Goal: Communication & Community: Ask a question

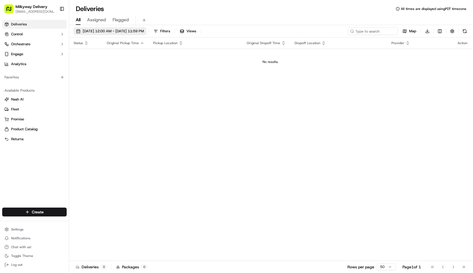
click at [124, 33] on span "09/16/2025 12:00 AM - 09/16/2025 11:59 PM" at bounding box center [113, 31] width 61 height 5
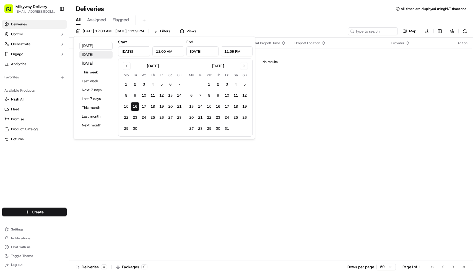
click at [100, 55] on button "Yesterday" at bounding box center [95, 55] width 33 height 8
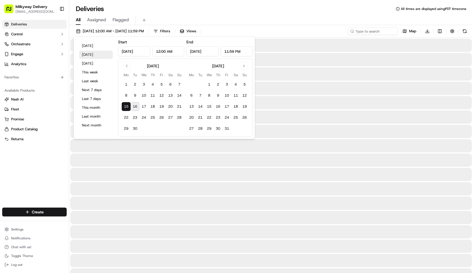
type input "Sep 15, 2025"
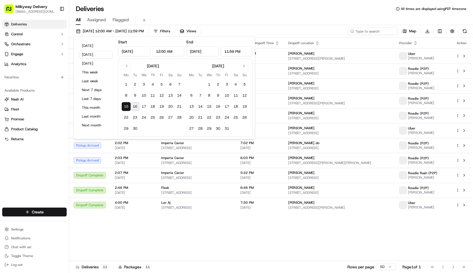
click at [194, 6] on div "Deliveries All times are displayed using PDT timezone" at bounding box center [271, 8] width 404 height 9
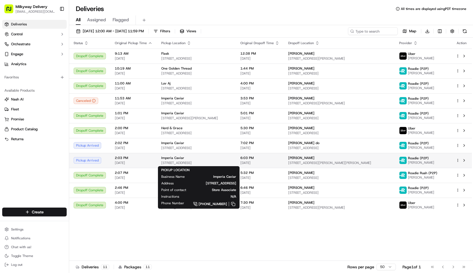
click at [192, 163] on span "[STREET_ADDRESS]" at bounding box center [196, 163] width 70 height 4
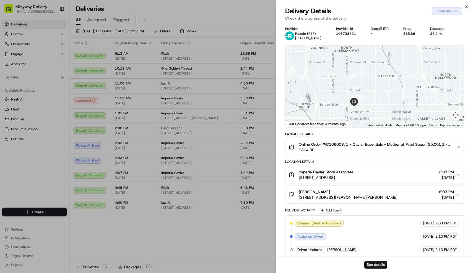
drag, startPoint x: 361, startPoint y: 58, endPoint x: 366, endPoint y: 110, distance: 52.2
click at [366, 110] on div at bounding box center [374, 86] width 179 height 82
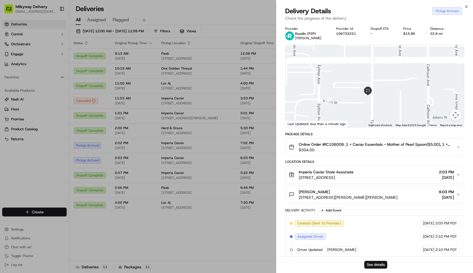
drag, startPoint x: 359, startPoint y: 112, endPoint x: 359, endPoint y: 104, distance: 7.2
click at [359, 104] on div at bounding box center [374, 86] width 179 height 82
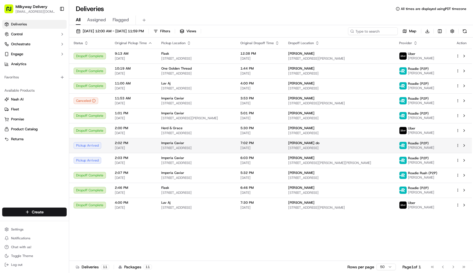
click at [214, 146] on div "Imperia Caviar 661 E 62nd St, Los Angeles, CA 90001, USA" at bounding box center [196, 145] width 70 height 9
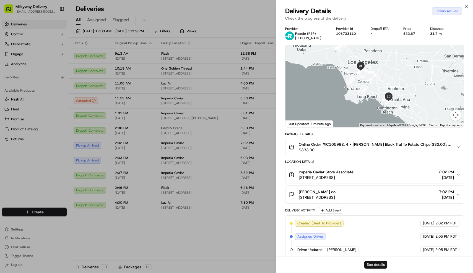
click at [372, 264] on button "See details" at bounding box center [375, 265] width 23 height 8
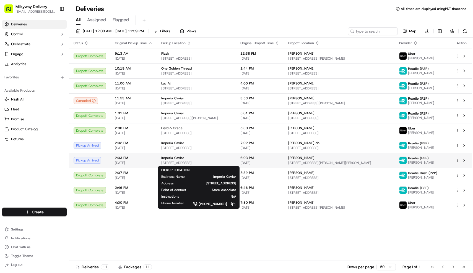
click at [189, 157] on div "Imperia Caviar" at bounding box center [196, 158] width 70 height 4
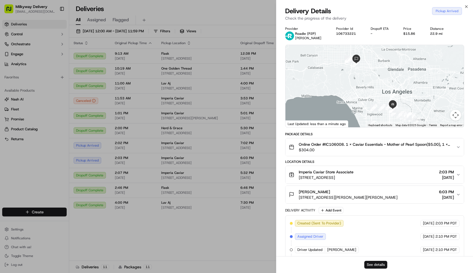
click at [383, 264] on button "See details" at bounding box center [375, 265] width 23 height 8
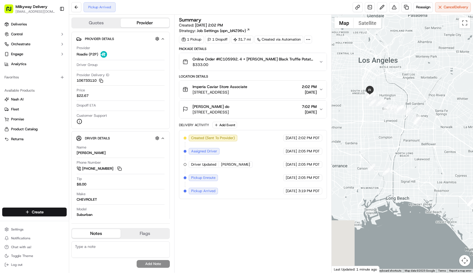
drag, startPoint x: 355, startPoint y: 107, endPoint x: 380, endPoint y: 119, distance: 27.1
click at [380, 119] on div at bounding box center [401, 144] width 141 height 258
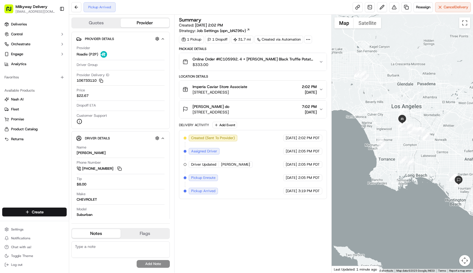
drag, startPoint x: 381, startPoint y: 119, endPoint x: 418, endPoint y: 140, distance: 42.2
click at [418, 140] on div at bounding box center [401, 144] width 141 height 258
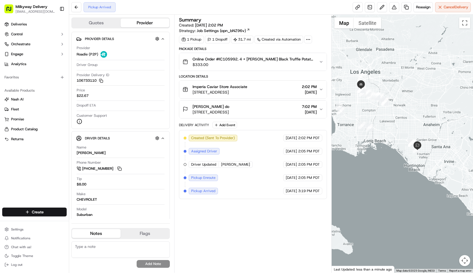
drag, startPoint x: 423, startPoint y: 185, endPoint x: 381, endPoint y: 149, distance: 55.9
click at [381, 149] on div at bounding box center [401, 144] width 141 height 258
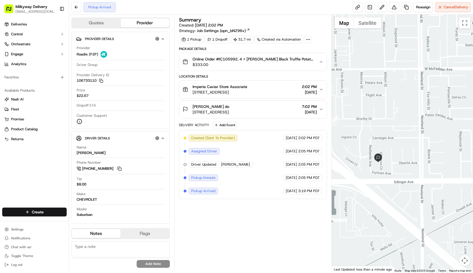
drag, startPoint x: 378, startPoint y: 157, endPoint x: 396, endPoint y: 157, distance: 18.2
click at [396, 157] on div at bounding box center [401, 144] width 141 height 258
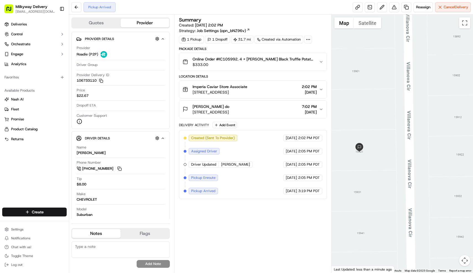
drag, startPoint x: 377, startPoint y: 153, endPoint x: 417, endPoint y: 163, distance: 40.9
click at [417, 163] on div at bounding box center [401, 144] width 141 height 258
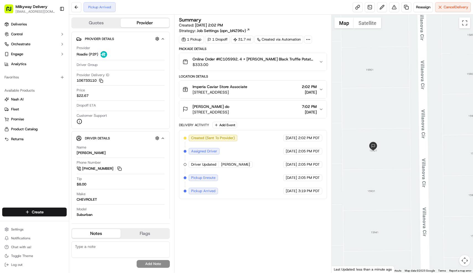
drag, startPoint x: 396, startPoint y: 138, endPoint x: 410, endPoint y: 137, distance: 15.0
click at [410, 137] on div at bounding box center [401, 144] width 141 height 258
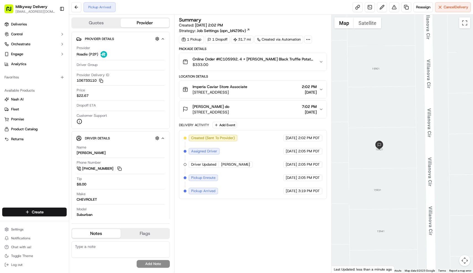
drag, startPoint x: 386, startPoint y: 169, endPoint x: 392, endPoint y: 168, distance: 6.5
click at [392, 168] on div at bounding box center [401, 144] width 141 height 258
click at [281, 60] on span "Online Order #IC105992. 4 x [PERSON_NAME] Black Truffle Potato Chips($32.00), 2…" at bounding box center [253, 59] width 122 height 6
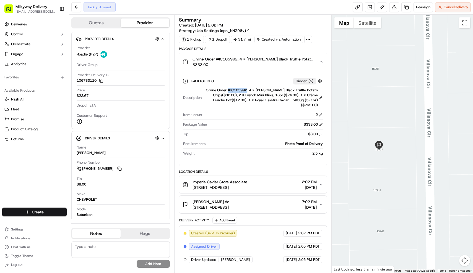
drag, startPoint x: 243, startPoint y: 90, endPoint x: 263, endPoint y: 90, distance: 19.4
click at [263, 90] on div "Online Order #IC105992. 4 x [PERSON_NAME] Black Truffle Potato Chips($32.00), 2…" at bounding box center [263, 98] width 119 height 20
copy div "#IC105992"
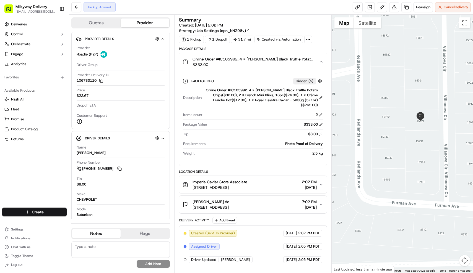
drag, startPoint x: 364, startPoint y: 145, endPoint x: 420, endPoint y: 126, distance: 59.5
click at [420, 126] on div at bounding box center [401, 144] width 141 height 258
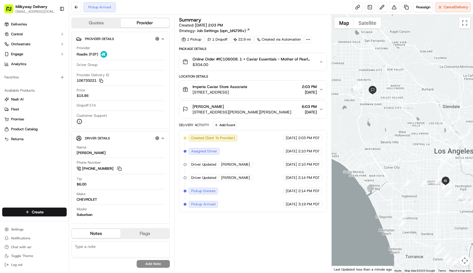
drag, startPoint x: 376, startPoint y: 100, endPoint x: 383, endPoint y: 96, distance: 8.3
click at [383, 96] on div at bounding box center [401, 144] width 141 height 258
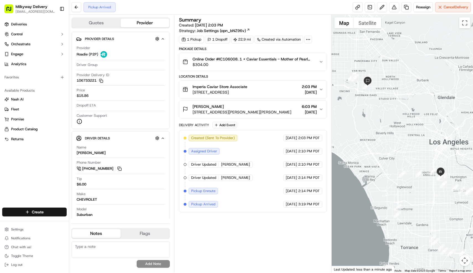
drag, startPoint x: 415, startPoint y: 132, endPoint x: 409, endPoint y: 121, distance: 11.8
click at [409, 121] on div at bounding box center [401, 144] width 141 height 258
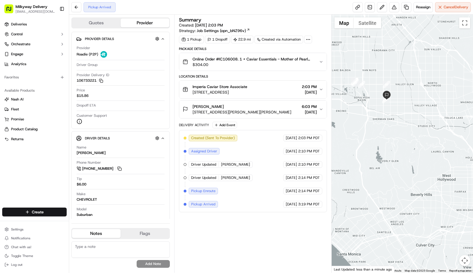
drag, startPoint x: 357, startPoint y: 92, endPoint x: 377, endPoint y: 102, distance: 22.0
click at [377, 102] on div at bounding box center [401, 144] width 141 height 258
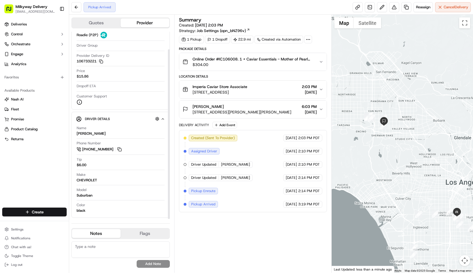
scroll to position [19, 0]
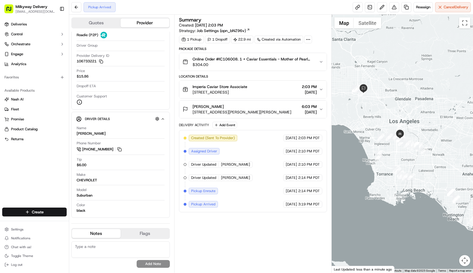
drag, startPoint x: 407, startPoint y: 180, endPoint x: 383, endPoint y: 127, distance: 59.0
click at [383, 127] on div at bounding box center [401, 144] width 141 height 258
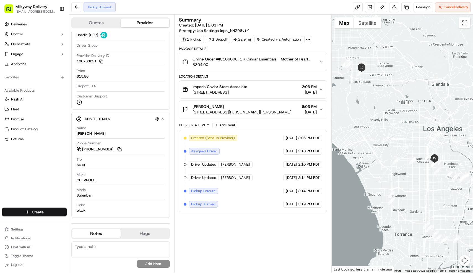
drag, startPoint x: 389, startPoint y: 125, endPoint x: 422, endPoint y: 131, distance: 33.2
click at [422, 131] on div at bounding box center [401, 144] width 141 height 258
click at [40, 32] on button "Control" at bounding box center [34, 34] width 64 height 9
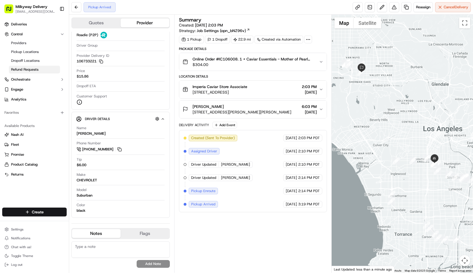
click at [35, 68] on span "Refund Requests" at bounding box center [24, 69] width 27 height 5
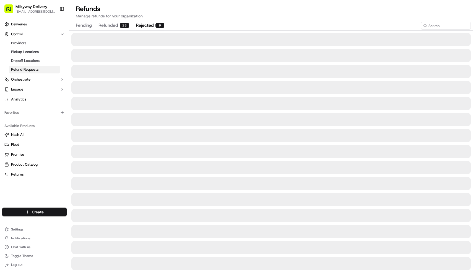
click at [140, 30] on button "rejected 9" at bounding box center [150, 25] width 28 height 9
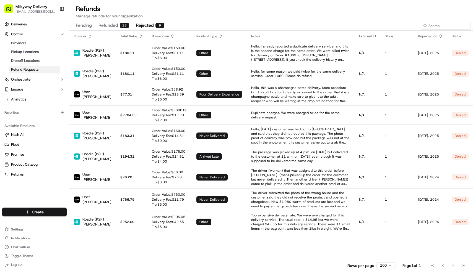
click at [111, 26] on button "refunded 28" at bounding box center [113, 25] width 31 height 9
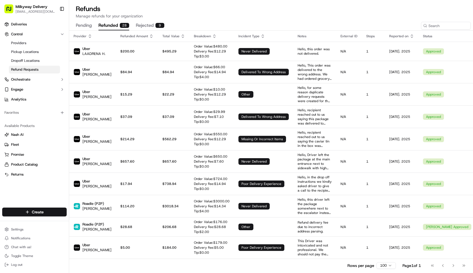
click at [90, 25] on button "pending" at bounding box center [84, 25] width 16 height 9
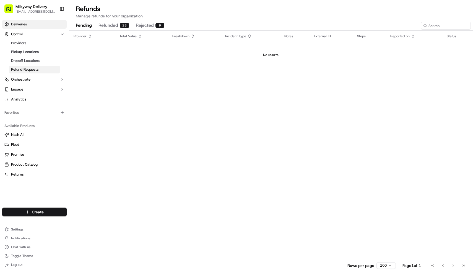
click at [25, 26] on span "Deliveries" at bounding box center [19, 24] width 16 height 5
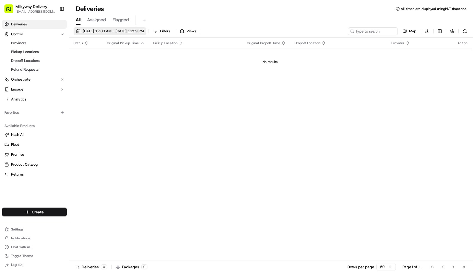
click at [111, 31] on span "09/16/2025 12:00 AM - 09/16/2025 11:59 PM" at bounding box center [113, 31] width 61 height 5
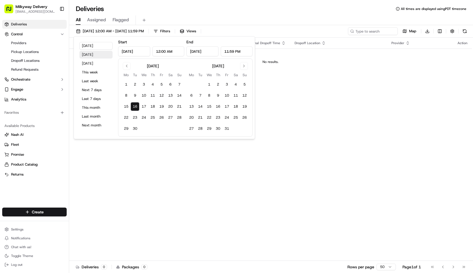
click at [90, 53] on button "Yesterday" at bounding box center [95, 55] width 33 height 8
type input "Sep 15, 2025"
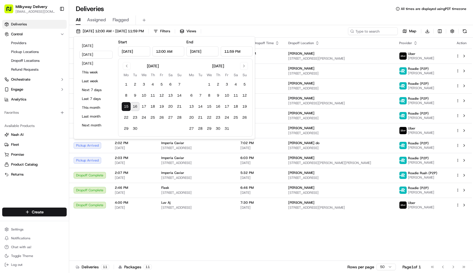
click at [174, 20] on div "All Assigned Flagged" at bounding box center [271, 20] width 404 height 10
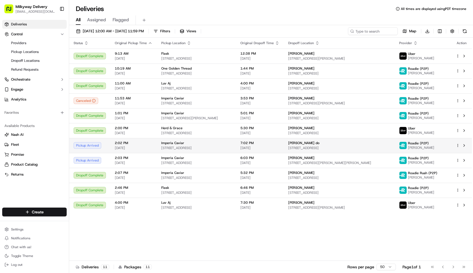
click at [157, 143] on td "Imperia Caviar 661 E 62nd St, Los Angeles, CA 90001, USA" at bounding box center [196, 145] width 79 height 15
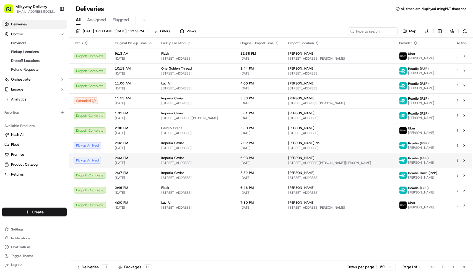
click at [173, 159] on span "Imperia Caviar" at bounding box center [172, 158] width 23 height 4
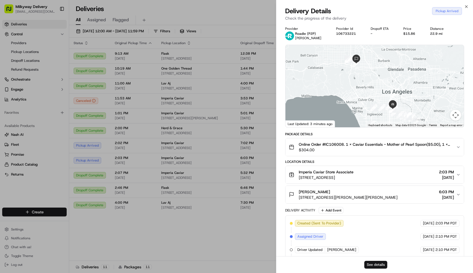
click at [379, 266] on button "See details" at bounding box center [375, 265] width 23 height 8
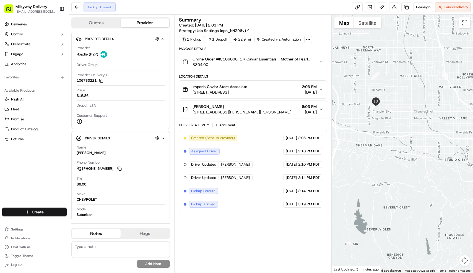
drag, startPoint x: 365, startPoint y: 98, endPoint x: 393, endPoint y: 109, distance: 30.6
click at [393, 109] on div at bounding box center [401, 144] width 141 height 258
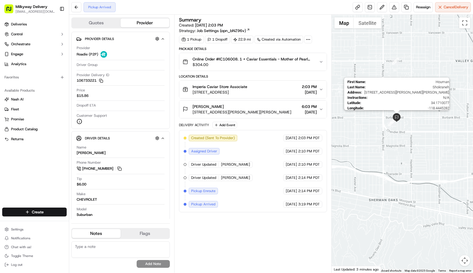
drag, startPoint x: 372, startPoint y: 111, endPoint x: 399, endPoint y: 120, distance: 28.5
click at [399, 120] on img at bounding box center [396, 117] width 9 height 9
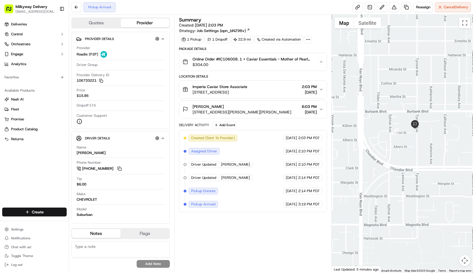
drag, startPoint x: 386, startPoint y: 136, endPoint x: 415, endPoint y: 136, distance: 29.0
click at [415, 136] on div at bounding box center [401, 144] width 141 height 258
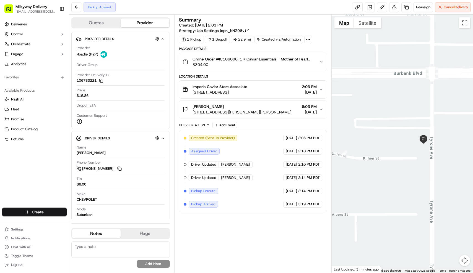
drag, startPoint x: 403, startPoint y: 149, endPoint x: 407, endPoint y: 149, distance: 4.2
click at [407, 149] on div at bounding box center [401, 144] width 141 height 258
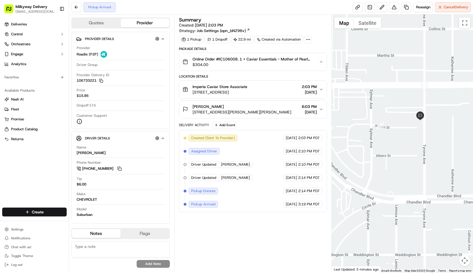
drag, startPoint x: 401, startPoint y: 129, endPoint x: 401, endPoint y: 138, distance: 8.8
click at [401, 138] on div at bounding box center [401, 144] width 141 height 258
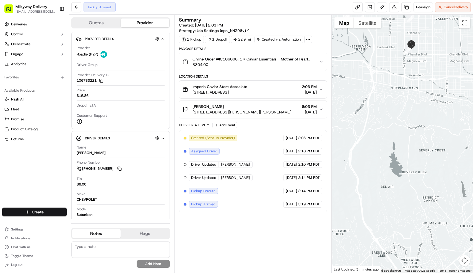
drag, startPoint x: 423, startPoint y: 190, endPoint x: 406, endPoint y: 91, distance: 100.4
click at [406, 91] on div at bounding box center [401, 144] width 141 height 258
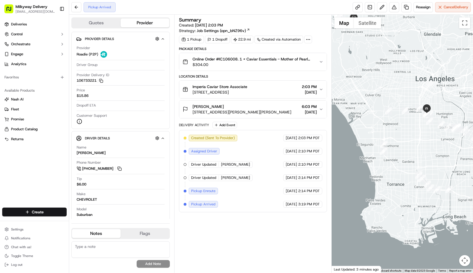
drag, startPoint x: 414, startPoint y: 144, endPoint x: 358, endPoint y: 86, distance: 80.9
click at [358, 86] on div at bounding box center [401, 144] width 141 height 258
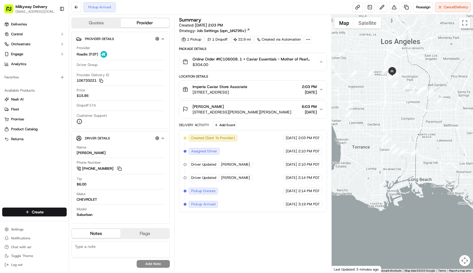
drag, startPoint x: 420, startPoint y: 158, endPoint x: 383, endPoint y: 118, distance: 54.4
click at [383, 118] on div at bounding box center [401, 144] width 141 height 258
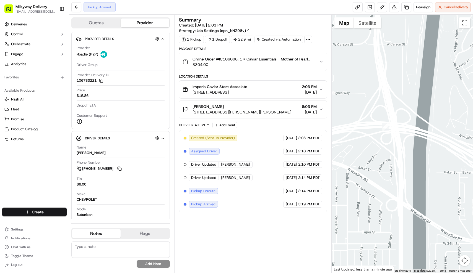
drag, startPoint x: 380, startPoint y: 107, endPoint x: 407, endPoint y: 128, distance: 34.9
click at [407, 128] on div at bounding box center [401, 144] width 141 height 258
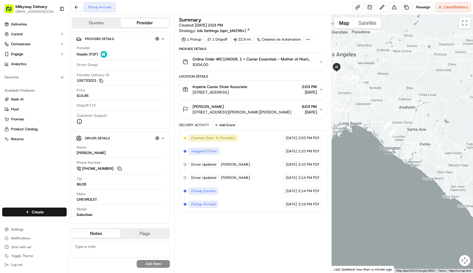
drag, startPoint x: 436, startPoint y: 152, endPoint x: 375, endPoint y: 134, distance: 64.5
click at [375, 134] on div at bounding box center [401, 144] width 141 height 258
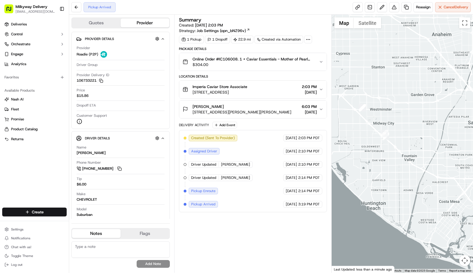
drag, startPoint x: 386, startPoint y: 122, endPoint x: 396, endPoint y: 147, distance: 26.9
click at [396, 147] on div at bounding box center [401, 144] width 141 height 258
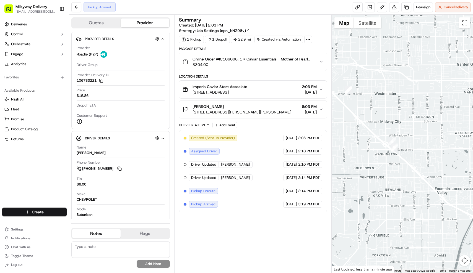
drag, startPoint x: 384, startPoint y: 133, endPoint x: 404, endPoint y: 153, distance: 28.7
click at [404, 153] on div at bounding box center [401, 144] width 141 height 258
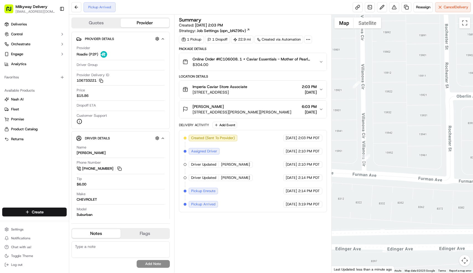
drag, startPoint x: 389, startPoint y: 89, endPoint x: 414, endPoint y: 112, distance: 34.2
click at [414, 112] on div at bounding box center [401, 144] width 141 height 258
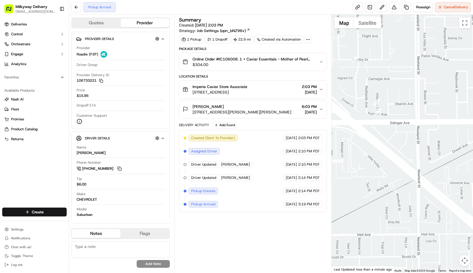
drag, startPoint x: 354, startPoint y: 65, endPoint x: 376, endPoint y: 85, distance: 30.1
click at [376, 85] on div at bounding box center [401, 144] width 141 height 258
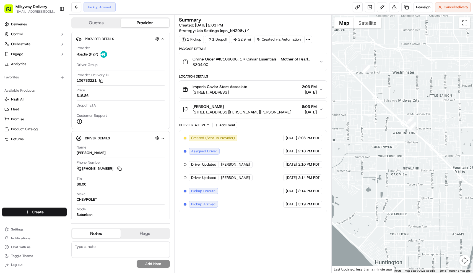
drag, startPoint x: 365, startPoint y: 62, endPoint x: 412, endPoint y: 108, distance: 65.9
click at [414, 108] on div at bounding box center [401, 144] width 141 height 258
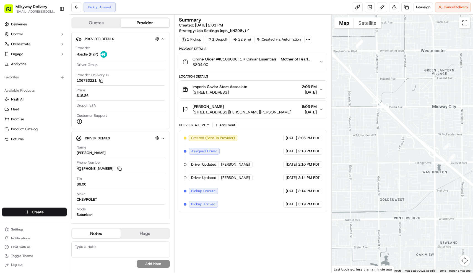
drag, startPoint x: 414, startPoint y: 125, endPoint x: 390, endPoint y: 99, distance: 35.8
click at [390, 99] on div at bounding box center [401, 144] width 141 height 258
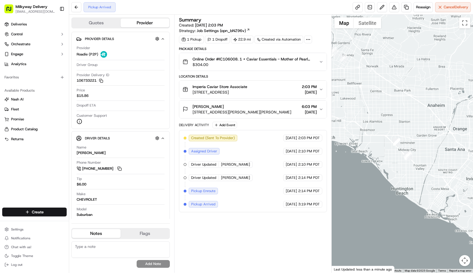
drag, startPoint x: 391, startPoint y: 65, endPoint x: 403, endPoint y: 118, distance: 54.4
click at [403, 118] on div at bounding box center [401, 144] width 141 height 258
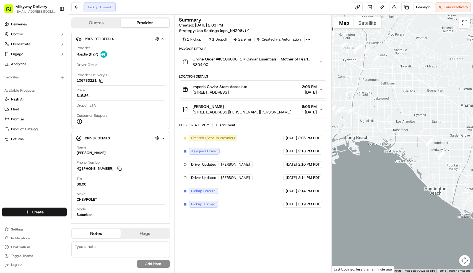
drag, startPoint x: 389, startPoint y: 104, endPoint x: 424, endPoint y: 104, distance: 34.3
click at [424, 104] on div at bounding box center [401, 144] width 141 height 258
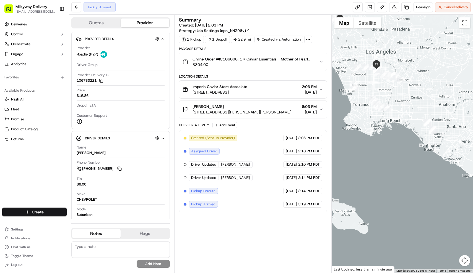
click at [237, 59] on span "Online Order #IC106008. 1 x Caviar Essentials - Mother of Pearl Spoon($5.00), 1…" at bounding box center [253, 59] width 122 height 6
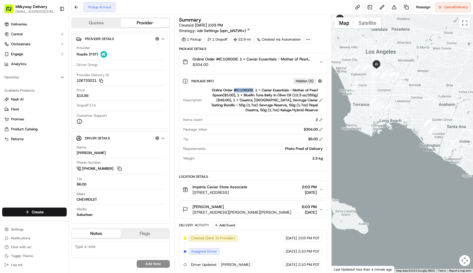
drag, startPoint x: 232, startPoint y: 90, endPoint x: 252, endPoint y: 90, distance: 19.1
click at [252, 90] on div "Online Order #IC106008. 1 x Caviar Essentials - Mother of Pearl Spoon($5.00), 1…" at bounding box center [263, 100] width 119 height 25
copy div "#IC106008"
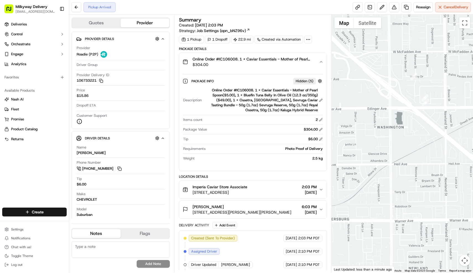
drag, startPoint x: 447, startPoint y: 106, endPoint x: 394, endPoint y: 163, distance: 78.2
click at [394, 163] on div at bounding box center [401, 144] width 141 height 258
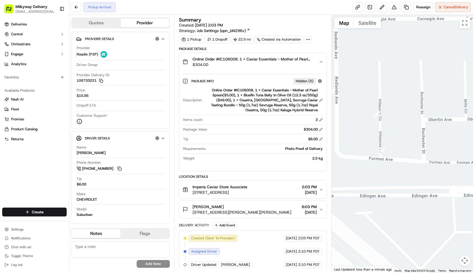
drag, startPoint x: 372, startPoint y: 117, endPoint x: 399, endPoint y: 128, distance: 29.2
click at [399, 128] on div at bounding box center [401, 144] width 141 height 258
drag, startPoint x: 233, startPoint y: 90, endPoint x: 253, endPoint y: 89, distance: 19.9
click at [253, 89] on div "Online Order #IC106008. 1 x Caviar Essentials - Mother of Pearl Spoon($5.00), 1…" at bounding box center [263, 100] width 119 height 25
copy div "#IC106008"
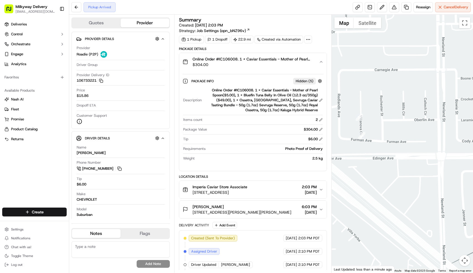
drag, startPoint x: 369, startPoint y: 79, endPoint x: 431, endPoint y: 100, distance: 64.8
click at [431, 100] on div at bounding box center [401, 144] width 141 height 258
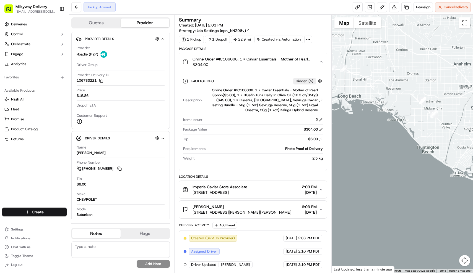
drag, startPoint x: 393, startPoint y: 74, endPoint x: 420, endPoint y: 141, distance: 71.7
click at [420, 141] on div at bounding box center [401, 144] width 141 height 258
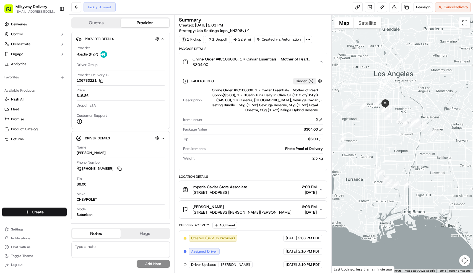
drag, startPoint x: 401, startPoint y: 144, endPoint x: 452, endPoint y: 187, distance: 67.3
click at [452, 187] on div at bounding box center [401, 144] width 141 height 258
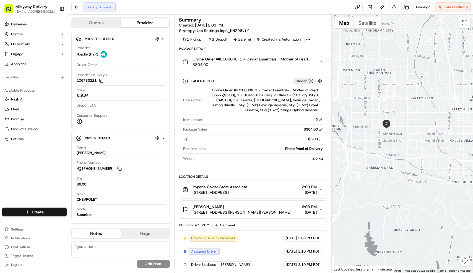
drag, startPoint x: 377, startPoint y: 75, endPoint x: 398, endPoint y: 138, distance: 66.2
click at [398, 138] on div at bounding box center [401, 144] width 141 height 258
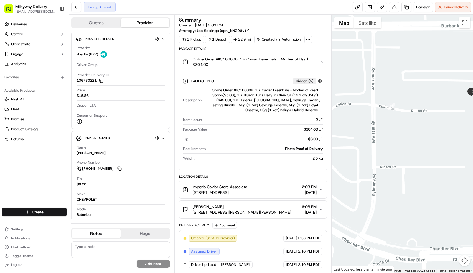
drag, startPoint x: 355, startPoint y: 128, endPoint x: 431, endPoint y: 115, distance: 76.3
click at [431, 115] on div at bounding box center [401, 144] width 141 height 258
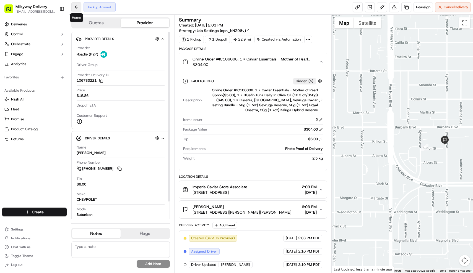
click at [75, 7] on button at bounding box center [76, 7] width 10 height 10
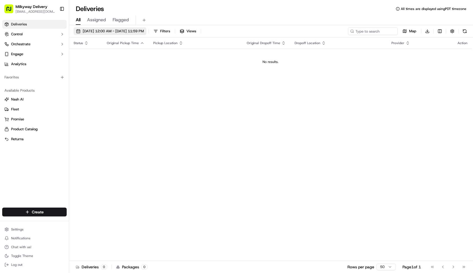
click at [109, 32] on span "09/16/2025 12:00 AM - 09/16/2025 11:59 PM" at bounding box center [113, 31] width 61 height 5
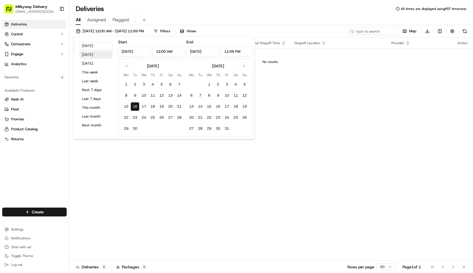
click at [98, 54] on button "Yesterday" at bounding box center [95, 55] width 33 height 8
type input "Sep 15, 2025"
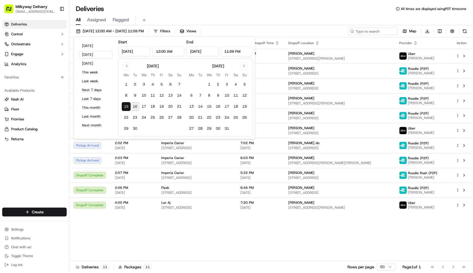
click at [164, 12] on div "Deliveries All times are displayed using PDT timezone" at bounding box center [271, 8] width 404 height 9
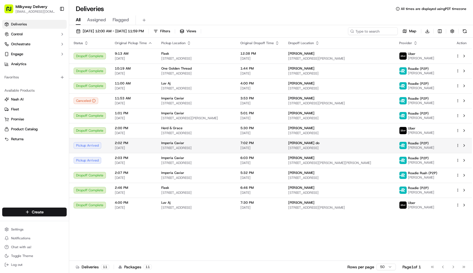
click at [157, 145] on td "Imperia Caviar 661 E 62nd St, Los Angeles, CA 90001, USA" at bounding box center [196, 145] width 79 height 15
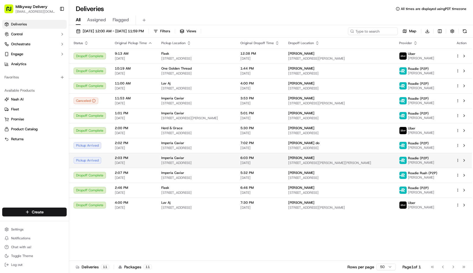
click at [174, 164] on span "[STREET_ADDRESS]" at bounding box center [196, 163] width 70 height 4
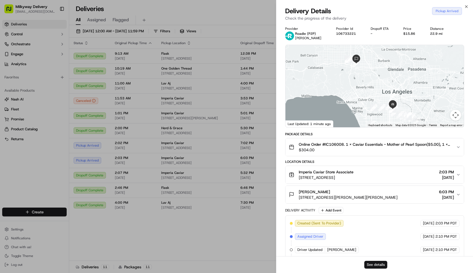
click at [375, 264] on button "See details" at bounding box center [375, 265] width 23 height 8
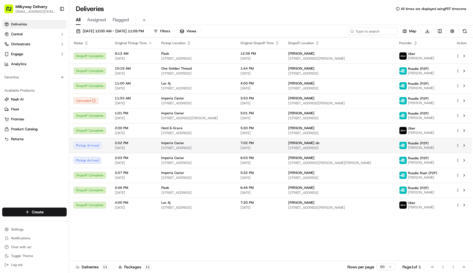
click at [193, 143] on div "Imperia Caviar" at bounding box center [196, 143] width 70 height 4
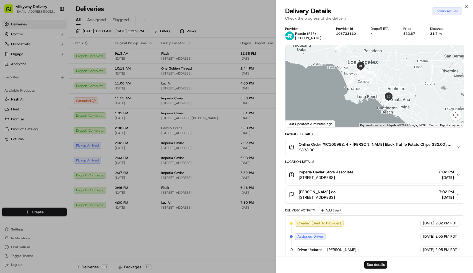
click at [374, 264] on button "See details" at bounding box center [375, 265] width 23 height 8
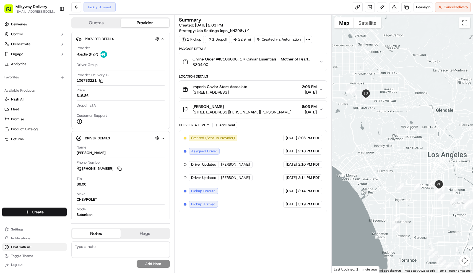
click at [36, 249] on button "Chat with us!" at bounding box center [34, 248] width 64 height 8
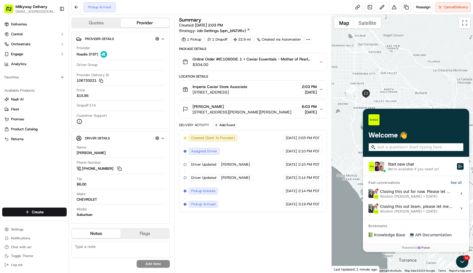
click at [427, 212] on span "Wisdom Oko • [DATE]" at bounding box center [417, 212] width 74 height 4
click at [368, 209] on button "View issue" at bounding box center [368, 209] width 0 height 0
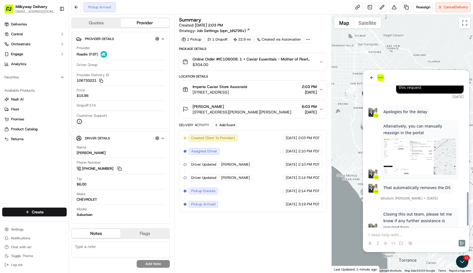
scroll to position [513, 0]
click at [371, 78] on icon "back" at bounding box center [371, 77] width 3 height 3
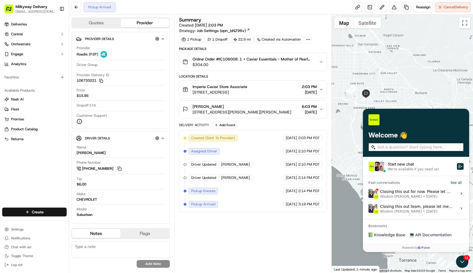
click at [422, 195] on span "Wisdom Oko • [DATE]" at bounding box center [417, 197] width 74 height 4
click at [368, 194] on button "View issue" at bounding box center [368, 194] width 0 height 0
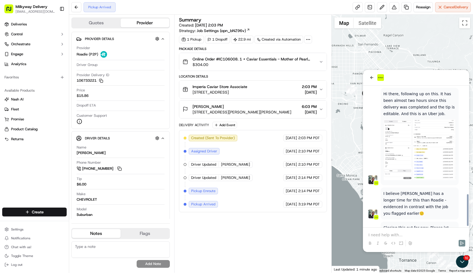
scroll to position [637, 0]
click at [372, 77] on icon "back" at bounding box center [371, 77] width 4 height 4
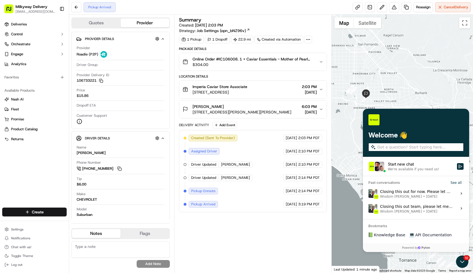
click at [416, 164] on div "Start new chat" at bounding box center [421, 165] width 66 height 6
click at [457, 164] on button "Start new chat We're available if you need us!" at bounding box center [460, 166] width 7 height 7
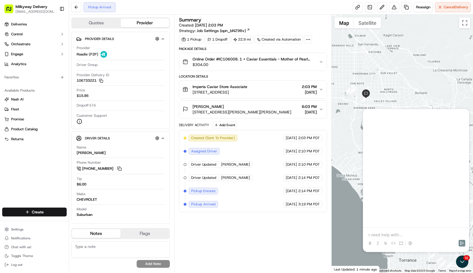
scroll to position [0, 0]
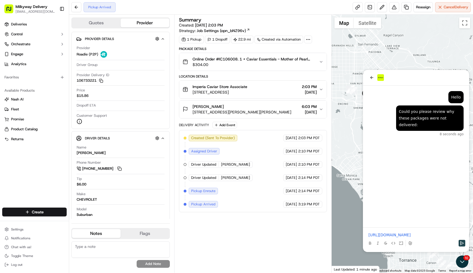
click at [461, 242] on icon "Send" at bounding box center [461, 243] width 4 height 4
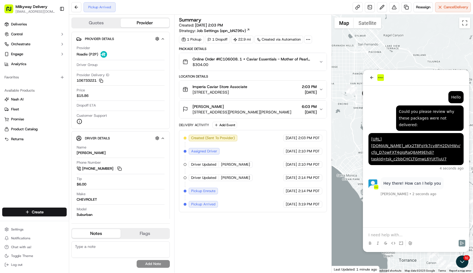
click at [425, 238] on div at bounding box center [416, 243] width 102 height 11
click at [462, 245] on icon "Send" at bounding box center [461, 243] width 4 height 4
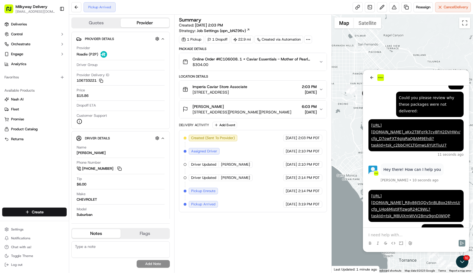
scroll to position [40, 0]
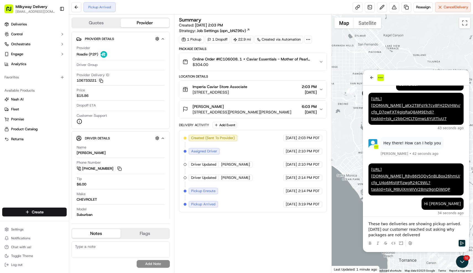
click at [386, 236] on p "These two deliveries are showing pickup arrived. [DATE] our customer reached ou…" at bounding box center [415, 229] width 95 height 17
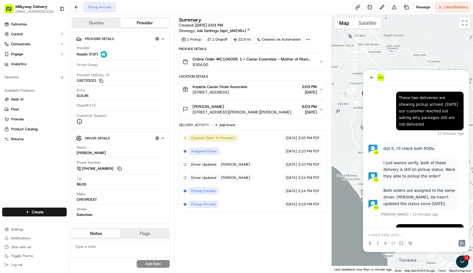
scroll to position [285, 0]
